Goal: Information Seeking & Learning: Understand process/instructions

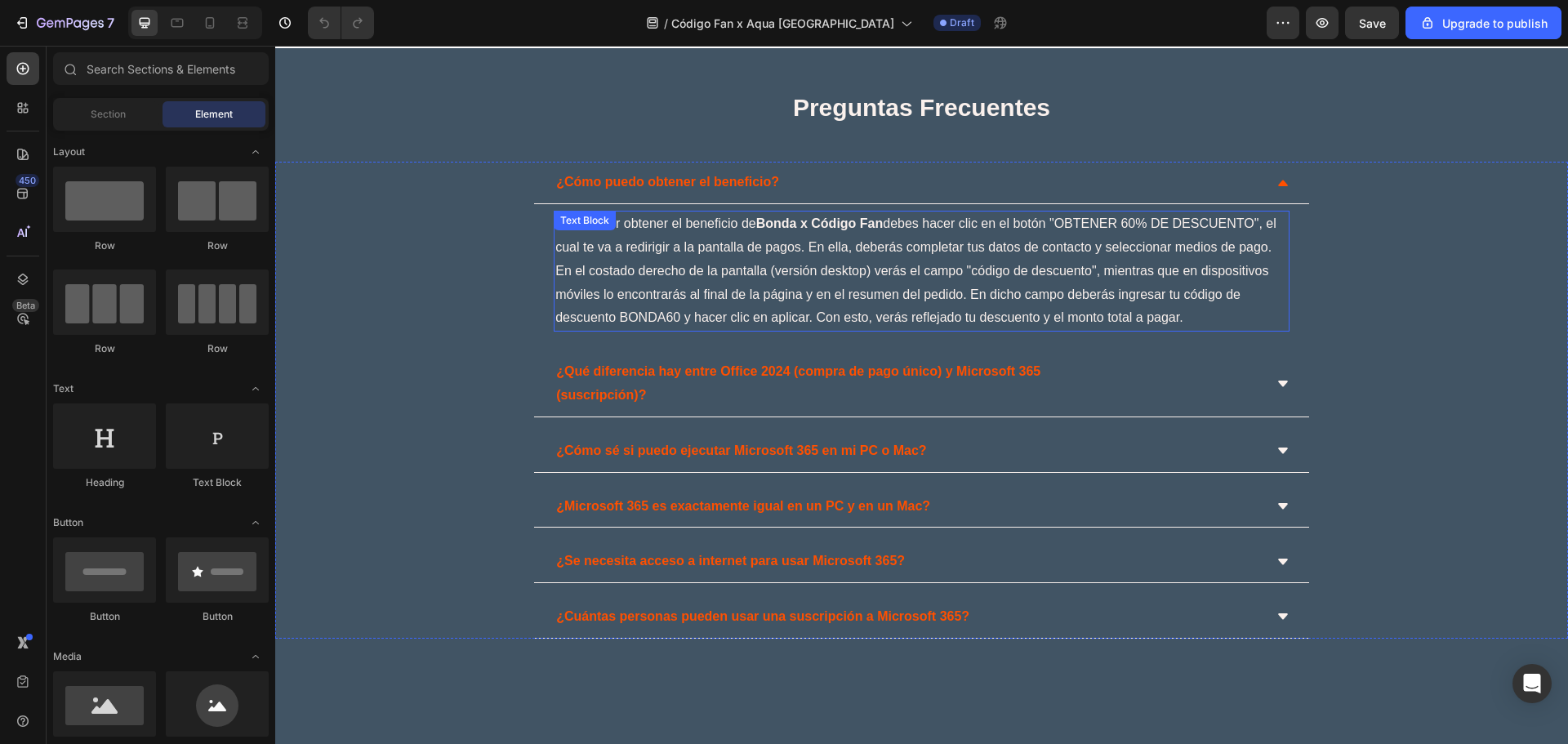
scroll to position [3809, 0]
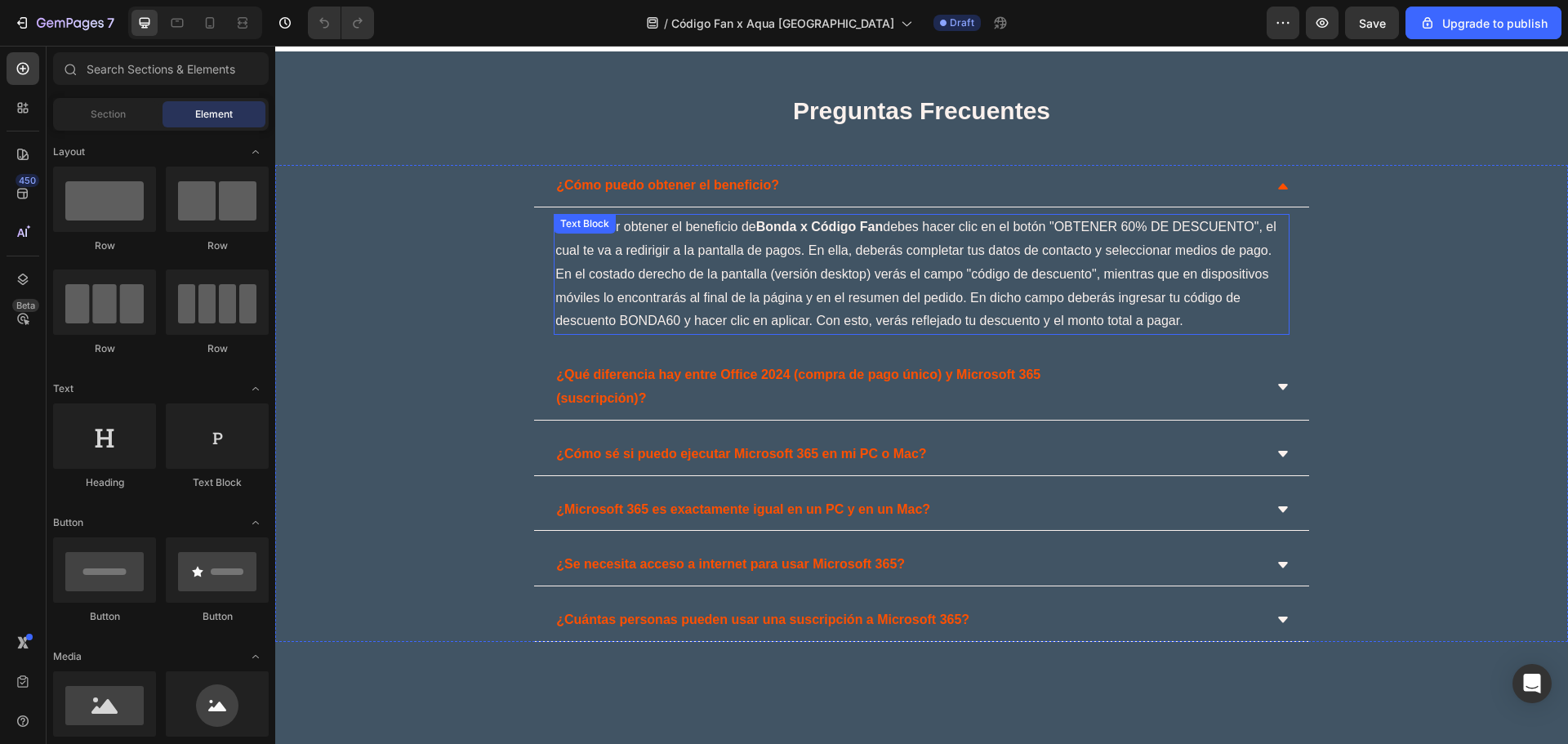
click at [871, 220] on strong "Bonda x Código Fan" at bounding box center [819, 226] width 128 height 14
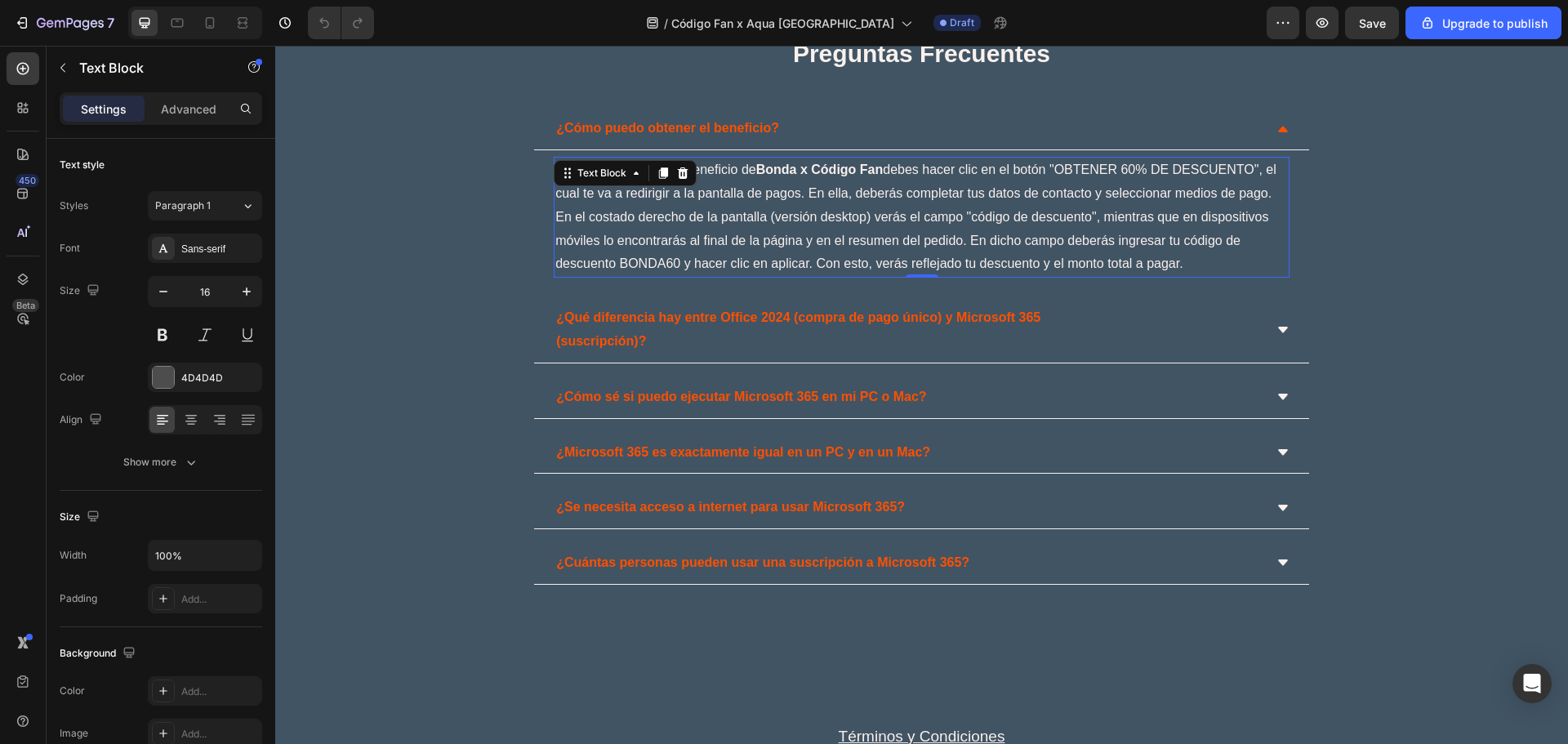
click at [848, 176] on strong "Bonda x Código Fan" at bounding box center [819, 169] width 128 height 14
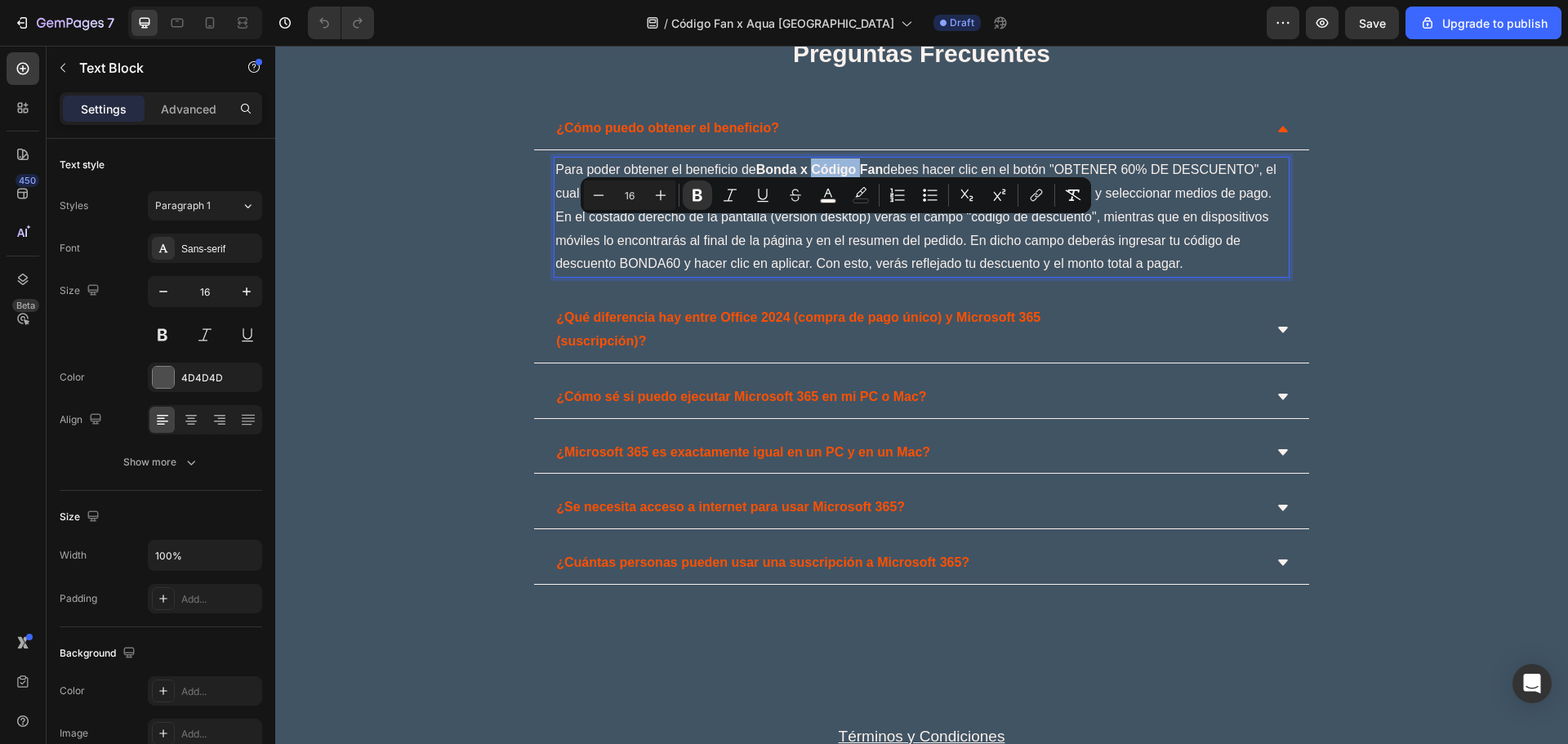
click at [863, 176] on strong "Bonda x Código Fan" at bounding box center [819, 169] width 128 height 14
drag, startPoint x: 795, startPoint y: 221, endPoint x: 756, endPoint y: 230, distance: 40.0
click at [756, 230] on span "Para poder obtener el beneficio [PERSON_NAME] x Código Fan debes hacer clic en …" at bounding box center [915, 217] width 721 height 108
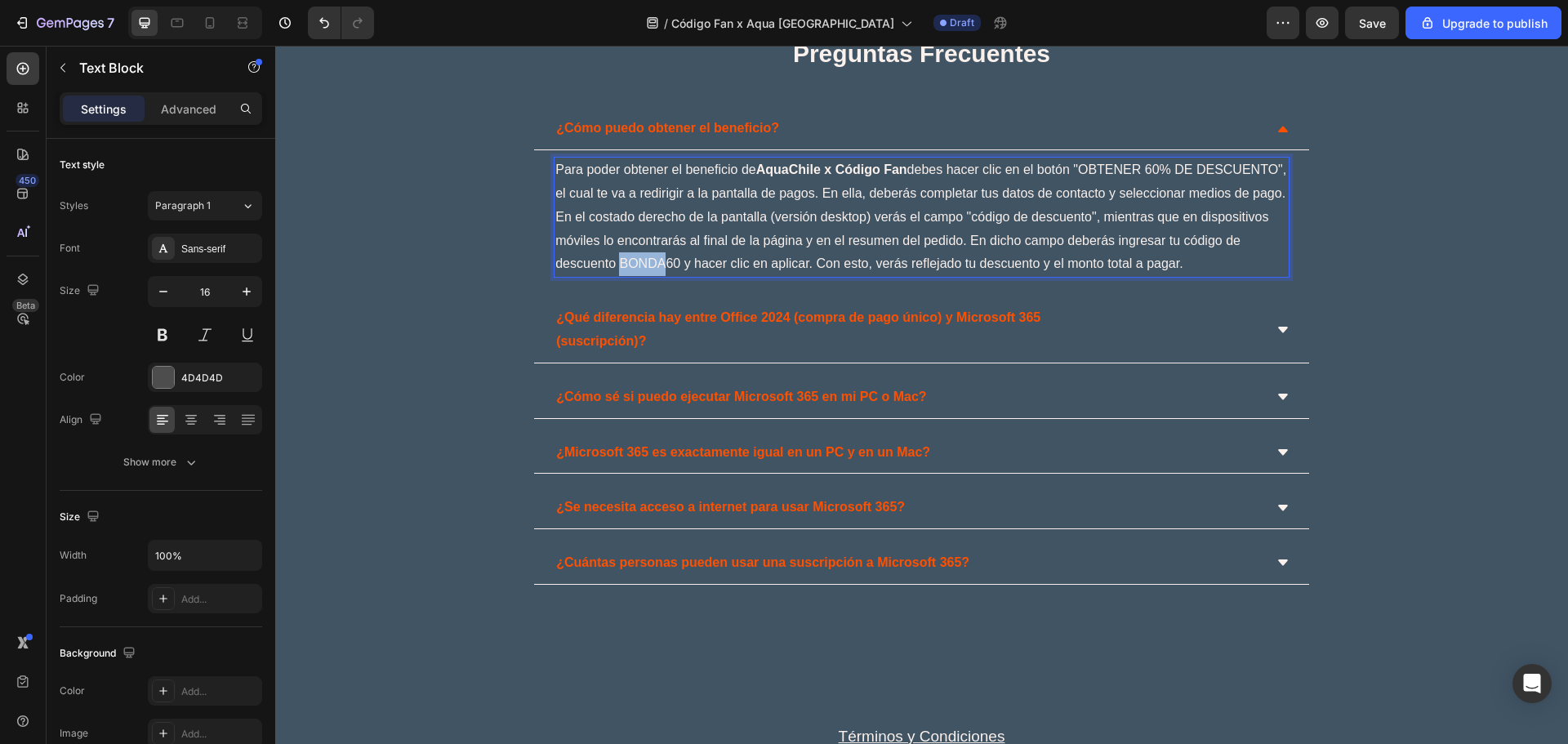
drag, startPoint x: 721, startPoint y: 317, endPoint x: 680, endPoint y: 317, distance: 41.0
click at [680, 270] on span "Para poder obtener el beneficio de AquaChile x Código Fan debes hacer clic en e…" at bounding box center [920, 217] width 731 height 108
click at [1422, 252] on div "¿Cómo puedo obtener el beneficio? Para poder obtener el beneficio de AquaChile …" at bounding box center [920, 196] width 1291 height 176
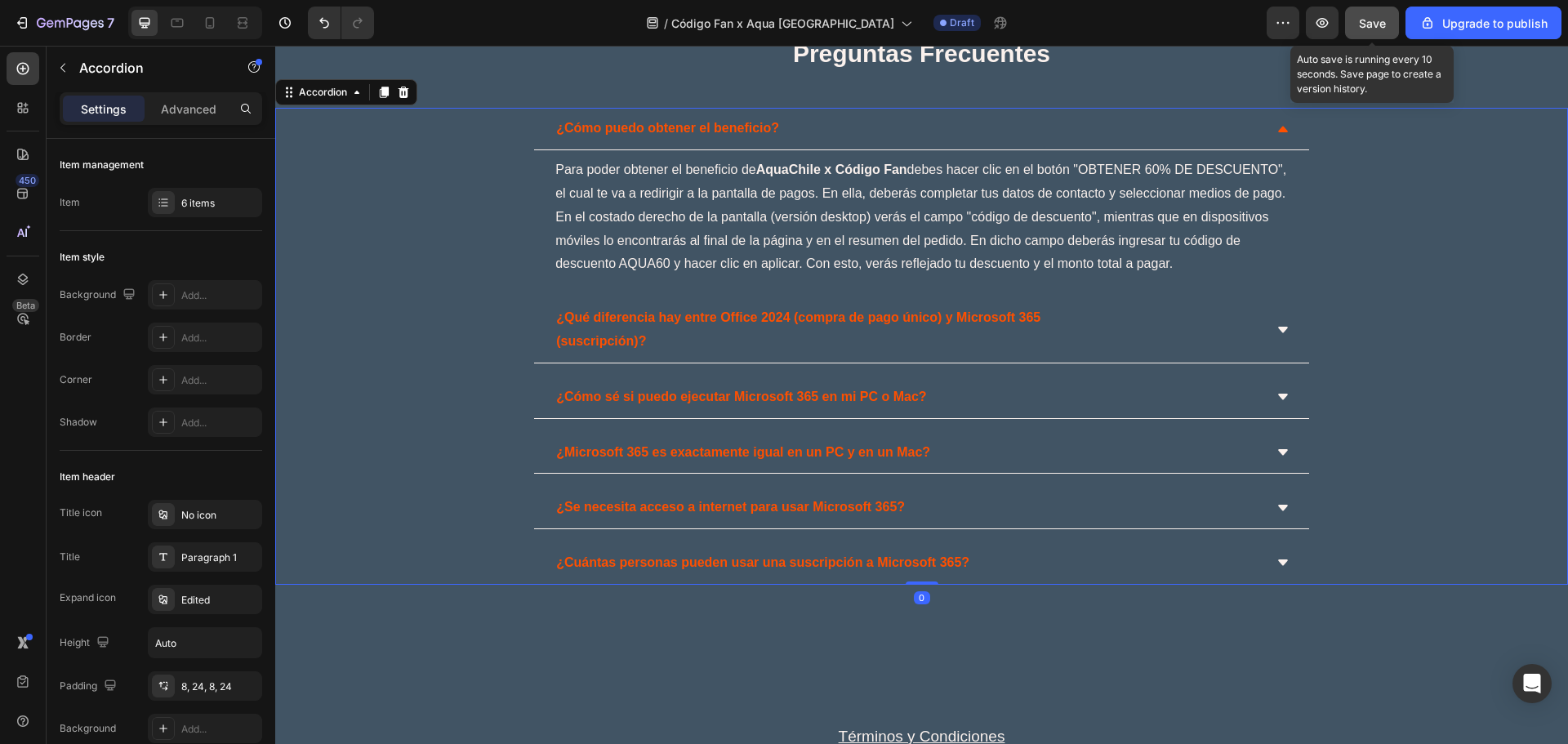
drag, startPoint x: 1381, startPoint y: 23, endPoint x: 1146, endPoint y: 44, distance: 235.9
click at [1381, 23] on span "Save" at bounding box center [1372, 23] width 27 height 14
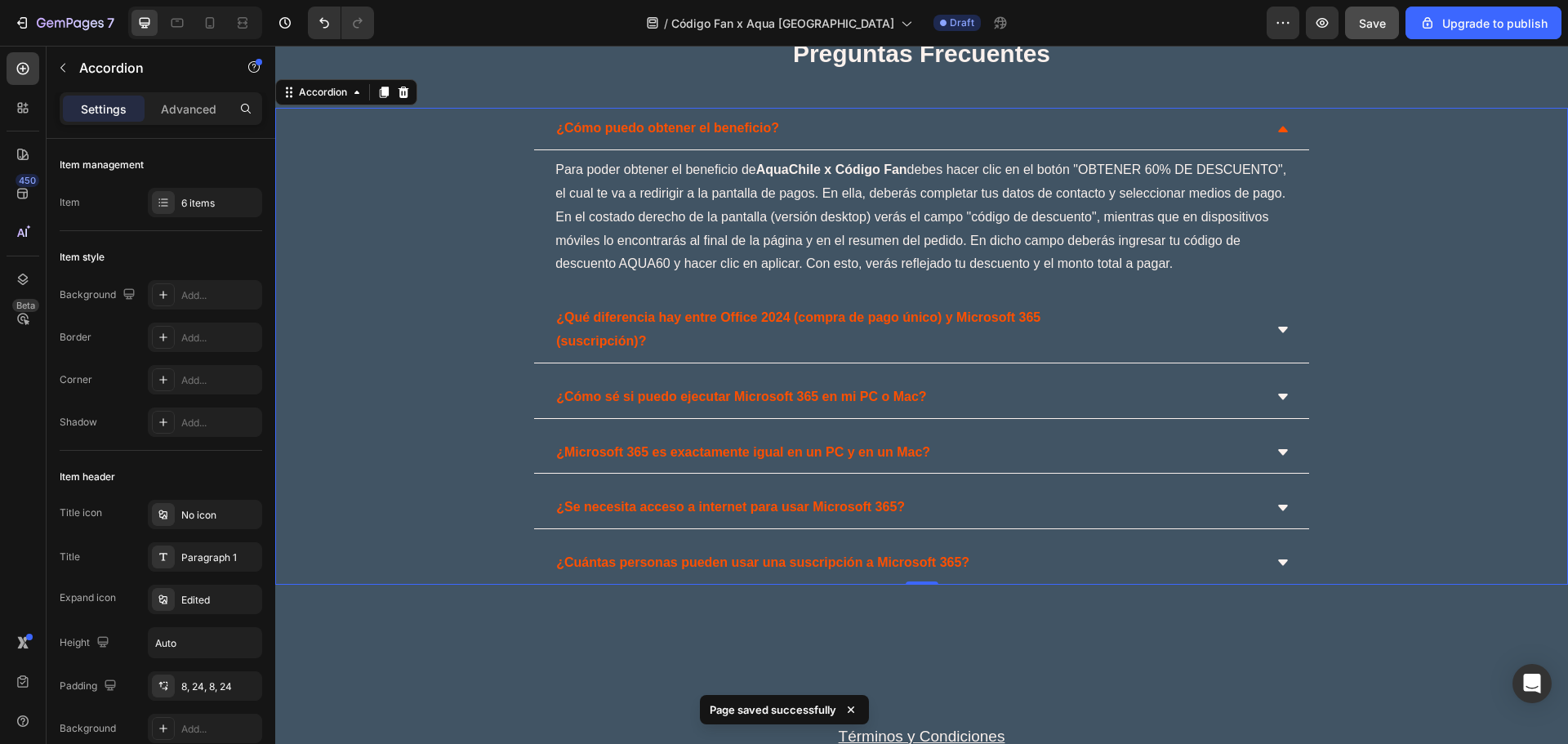
click at [1276, 336] on icon at bounding box center [1283, 329] width 13 height 13
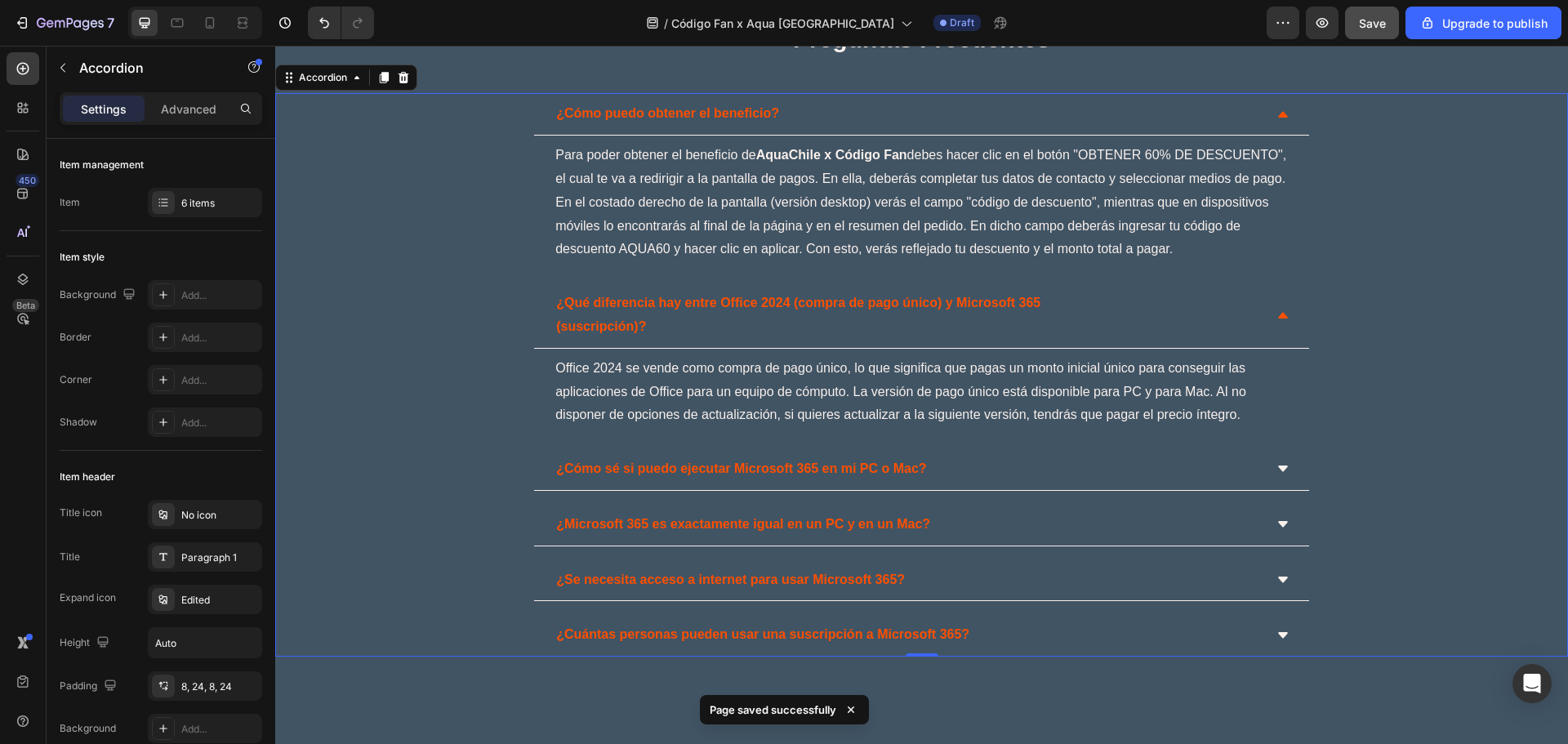
scroll to position [3918, 0]
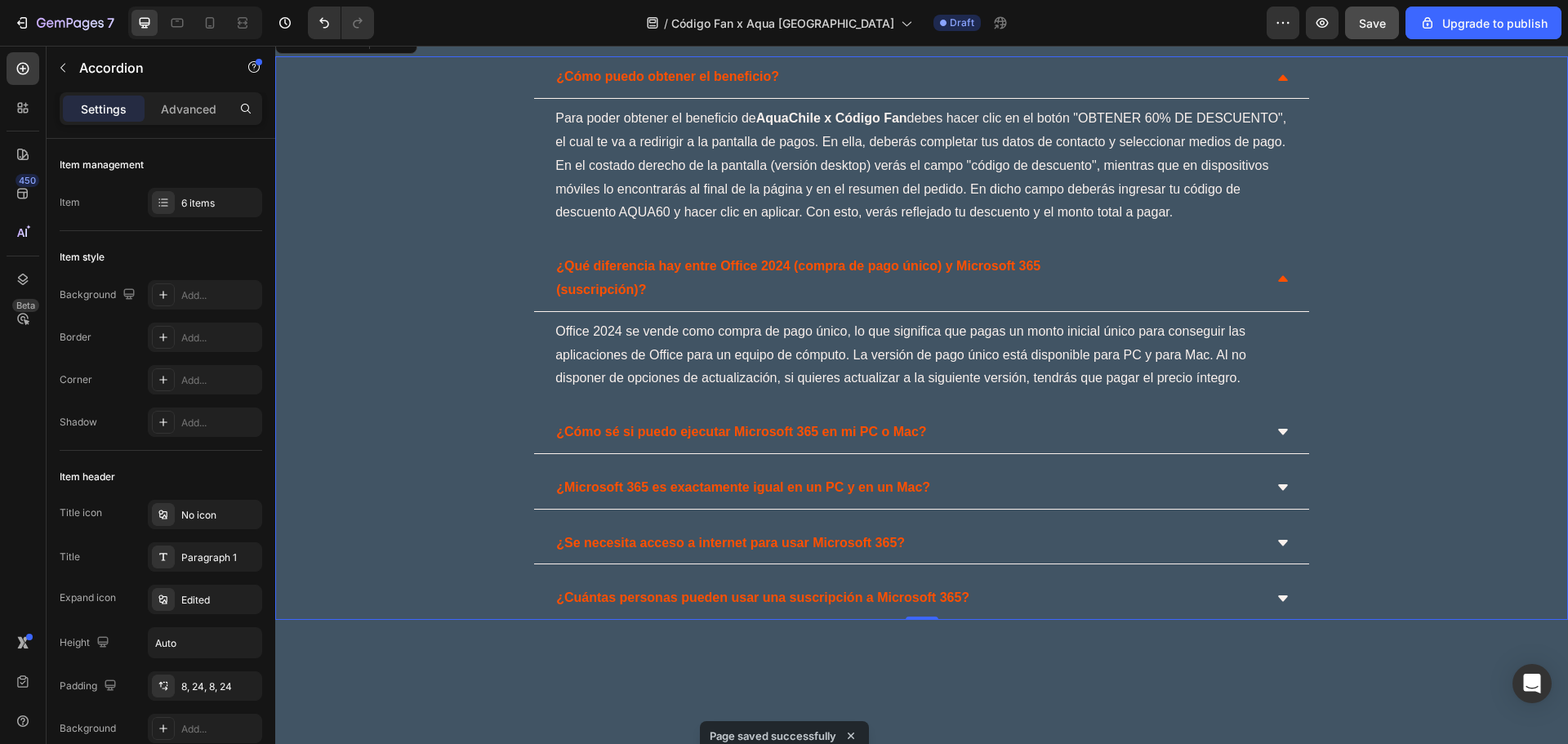
click at [1271, 416] on div "¿Cómo sé si puedo ejecutar Microsoft 365 en mi PC o Mac?" at bounding box center [921, 433] width 775 height 43
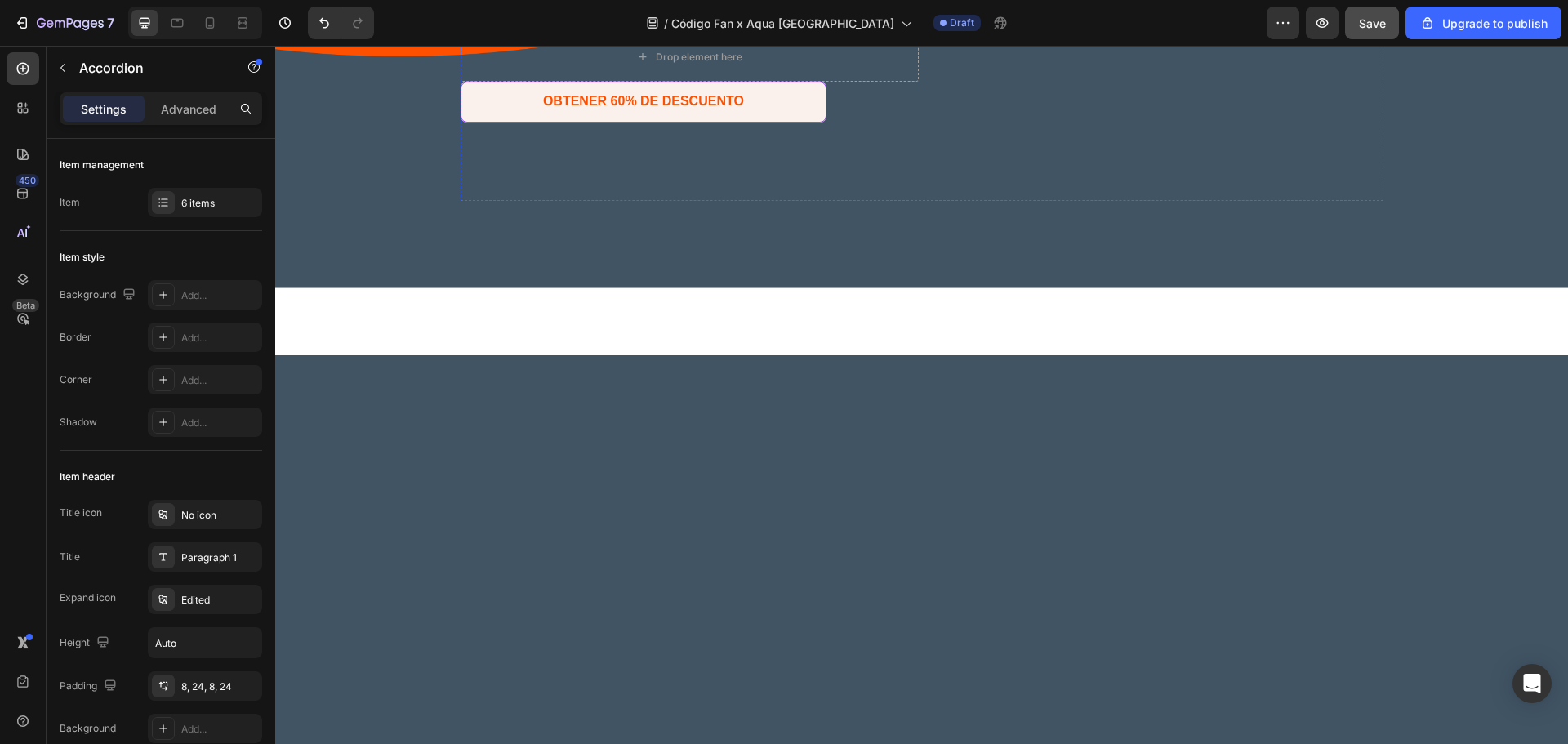
scroll to position [0, 0]
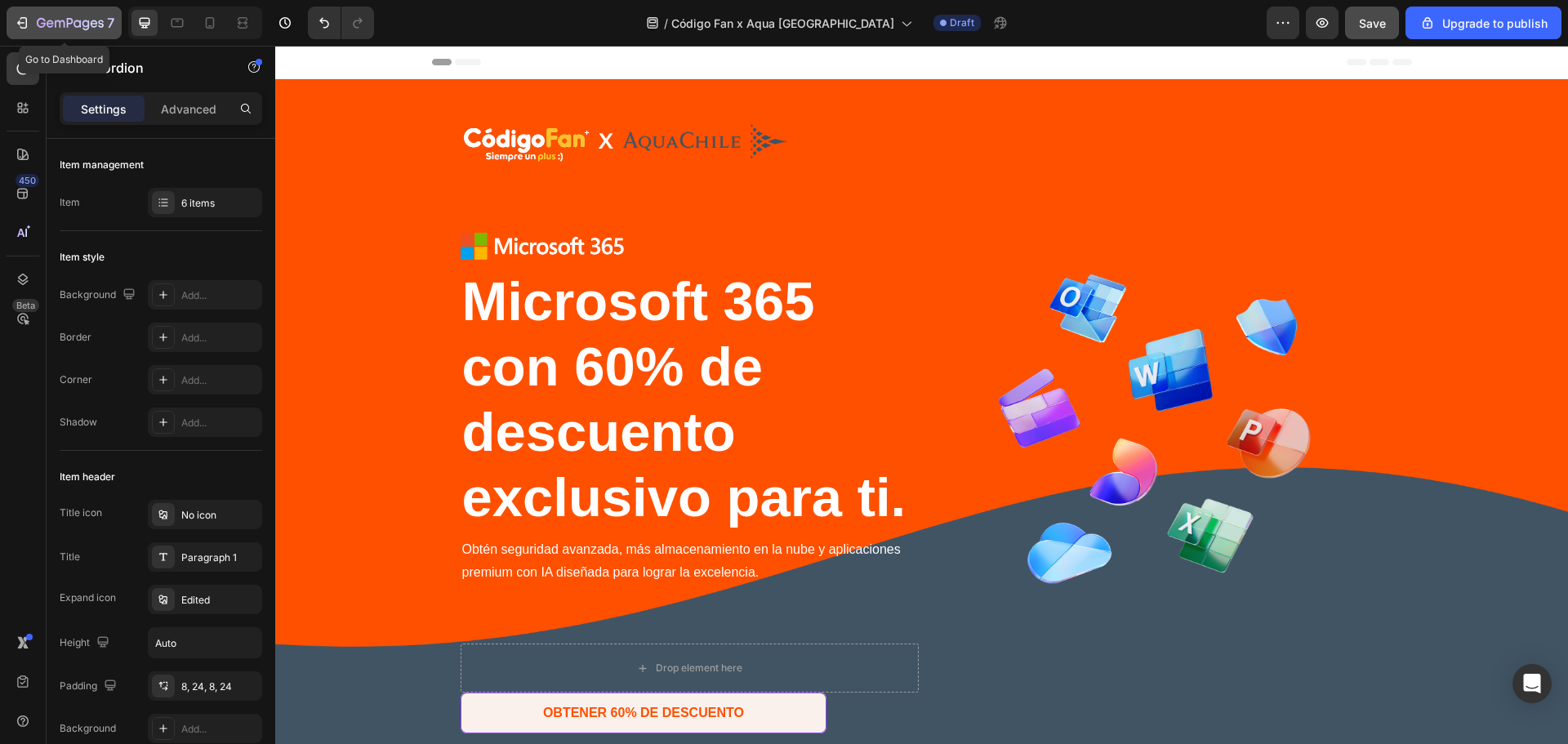
click at [24, 32] on div "7" at bounding box center [64, 23] width 100 height 20
